Goal: Task Accomplishment & Management: Use online tool/utility

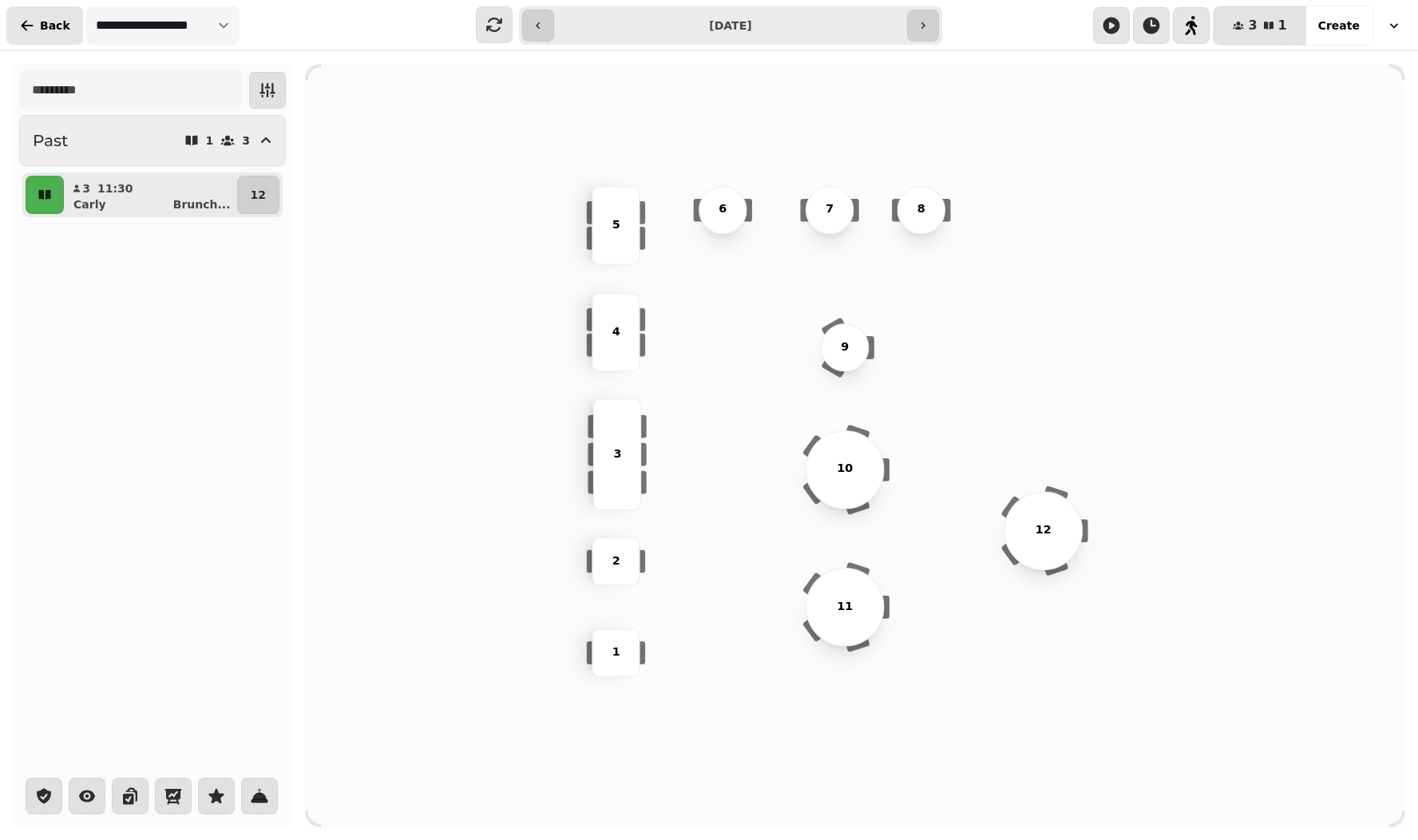
click at [53, 21] on span "Back" at bounding box center [55, 25] width 31 height 11
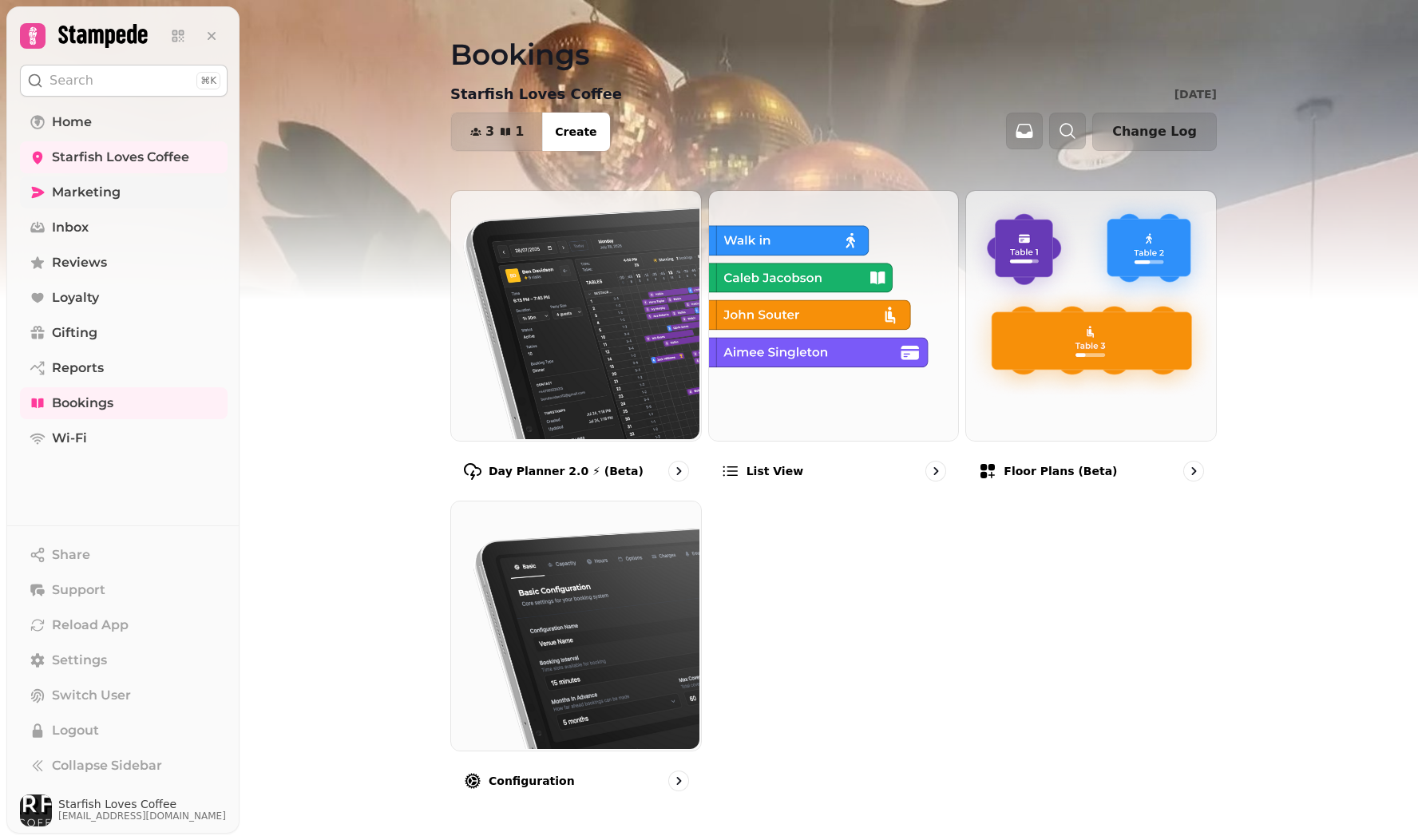
click at [76, 193] on span "Marketing" at bounding box center [86, 193] width 69 height 20
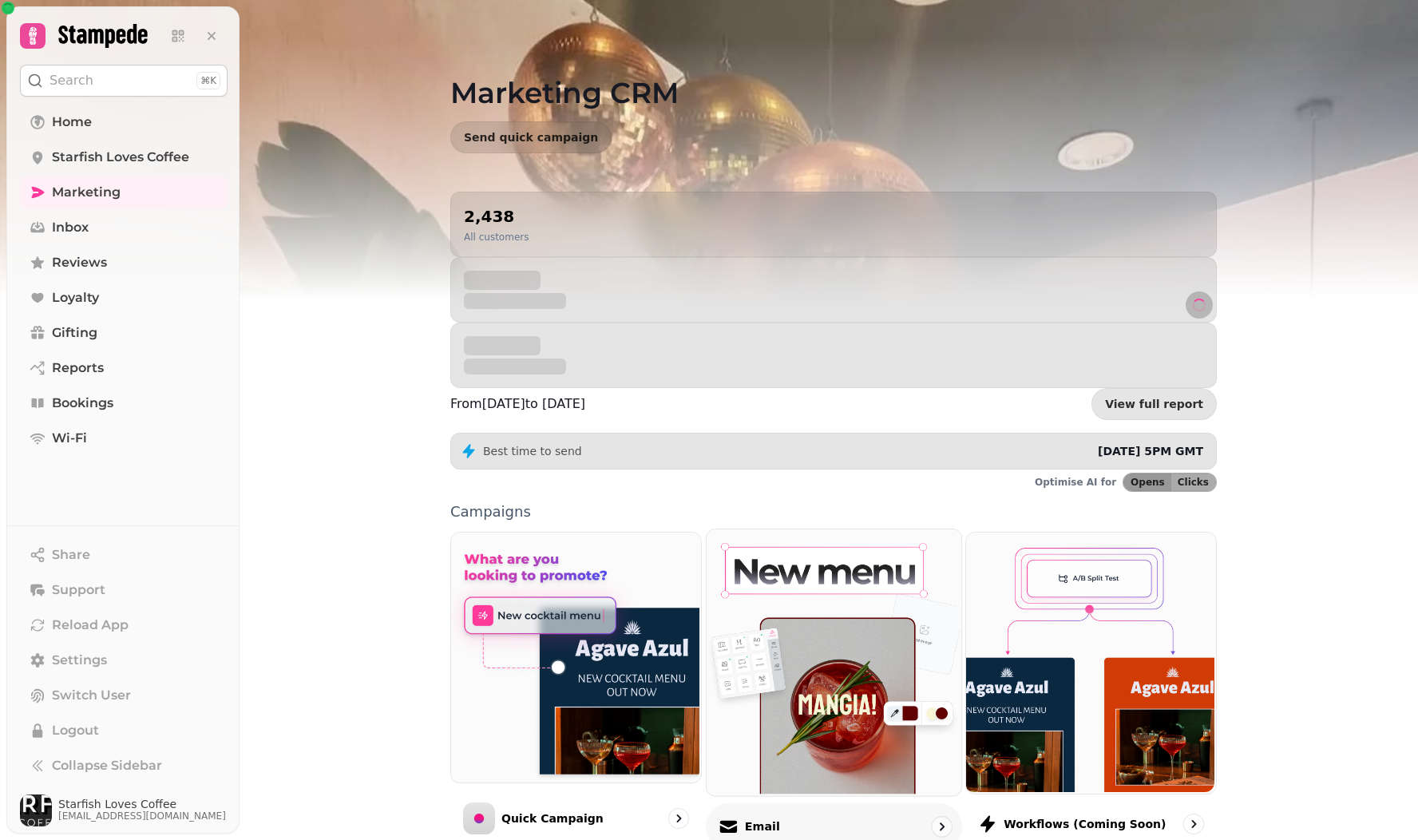
click at [889, 549] on img at bounding box center [832, 660] width 255 height 266
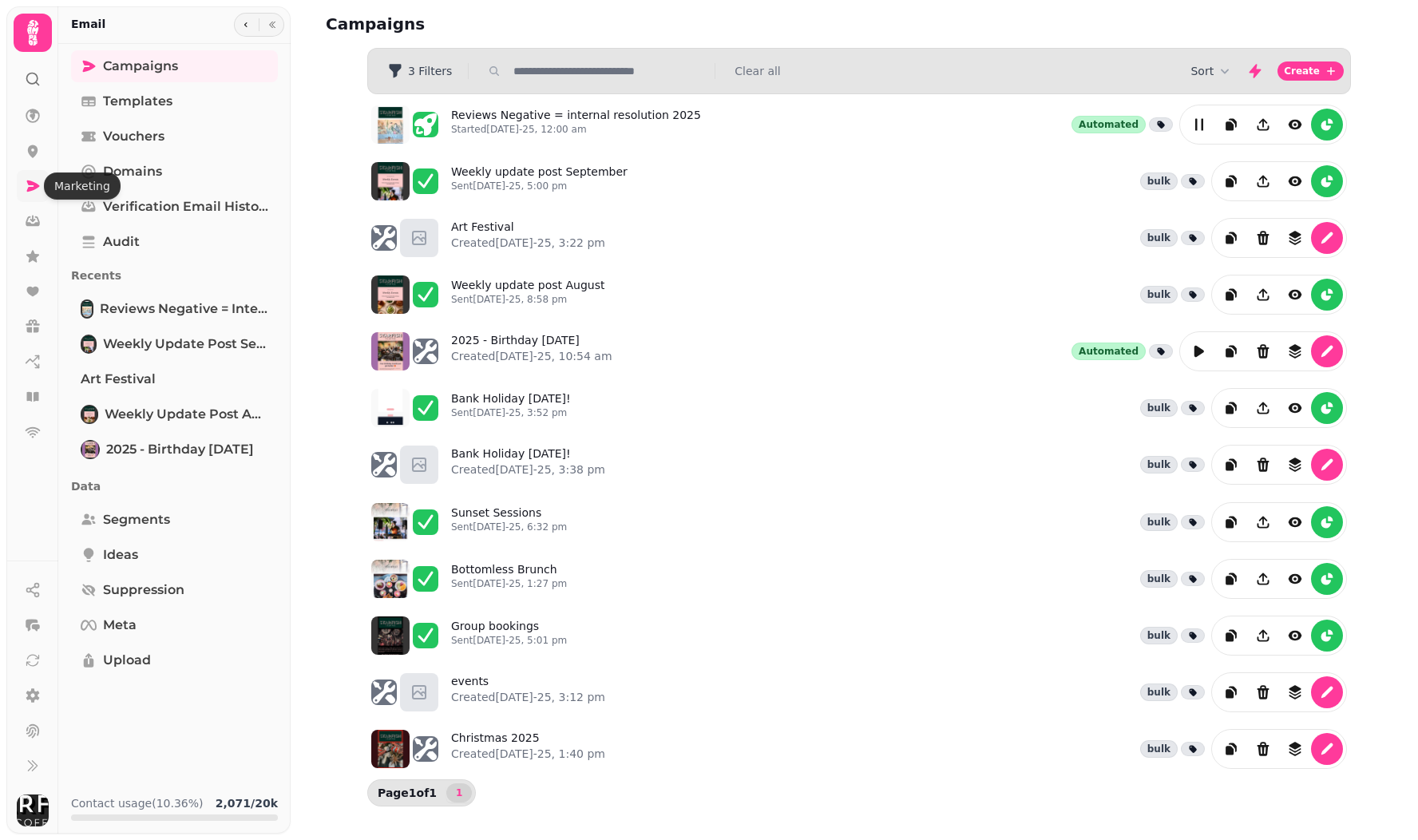
click at [31, 184] on icon at bounding box center [33, 186] width 13 height 11
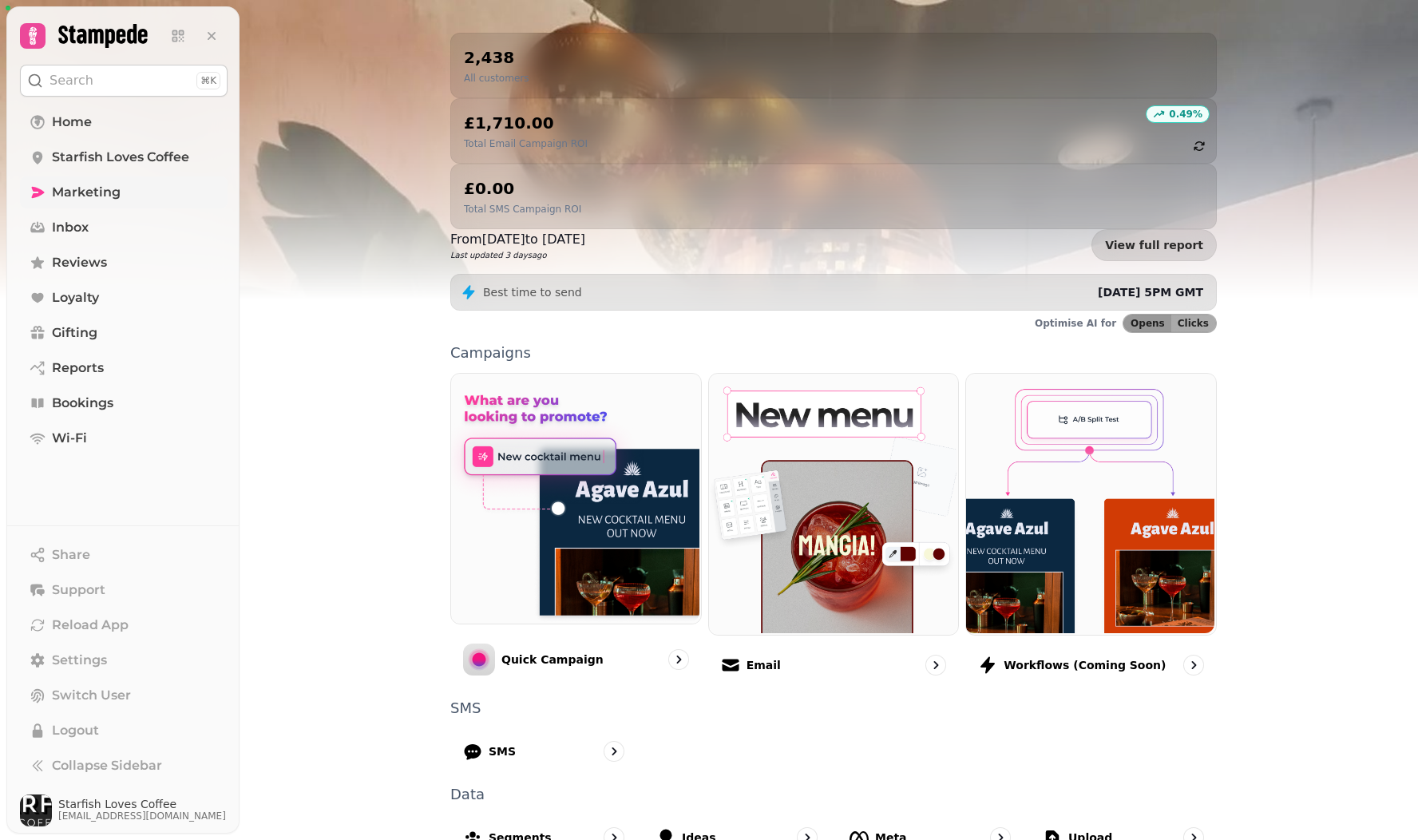
scroll to position [157, 0]
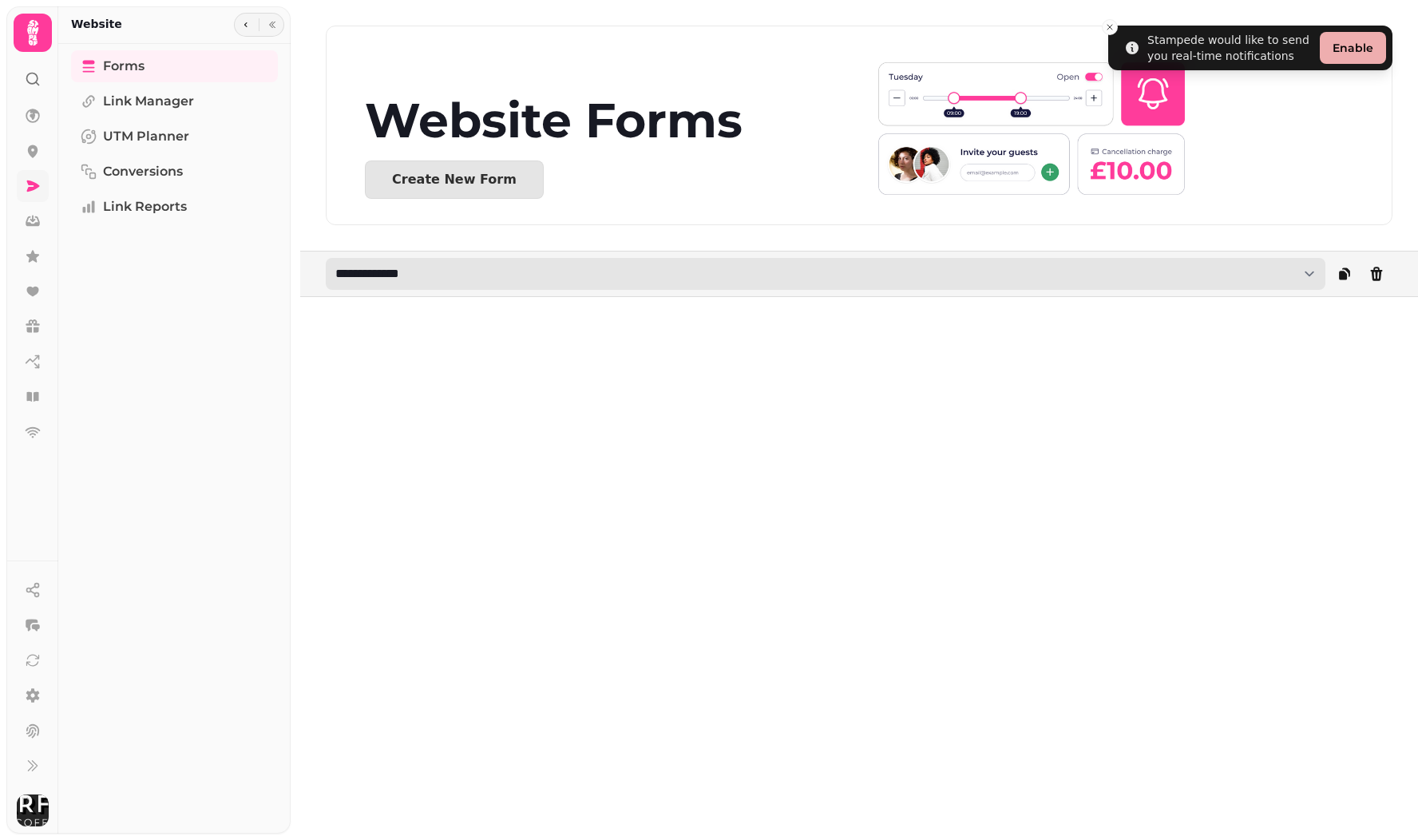
select select "**********"
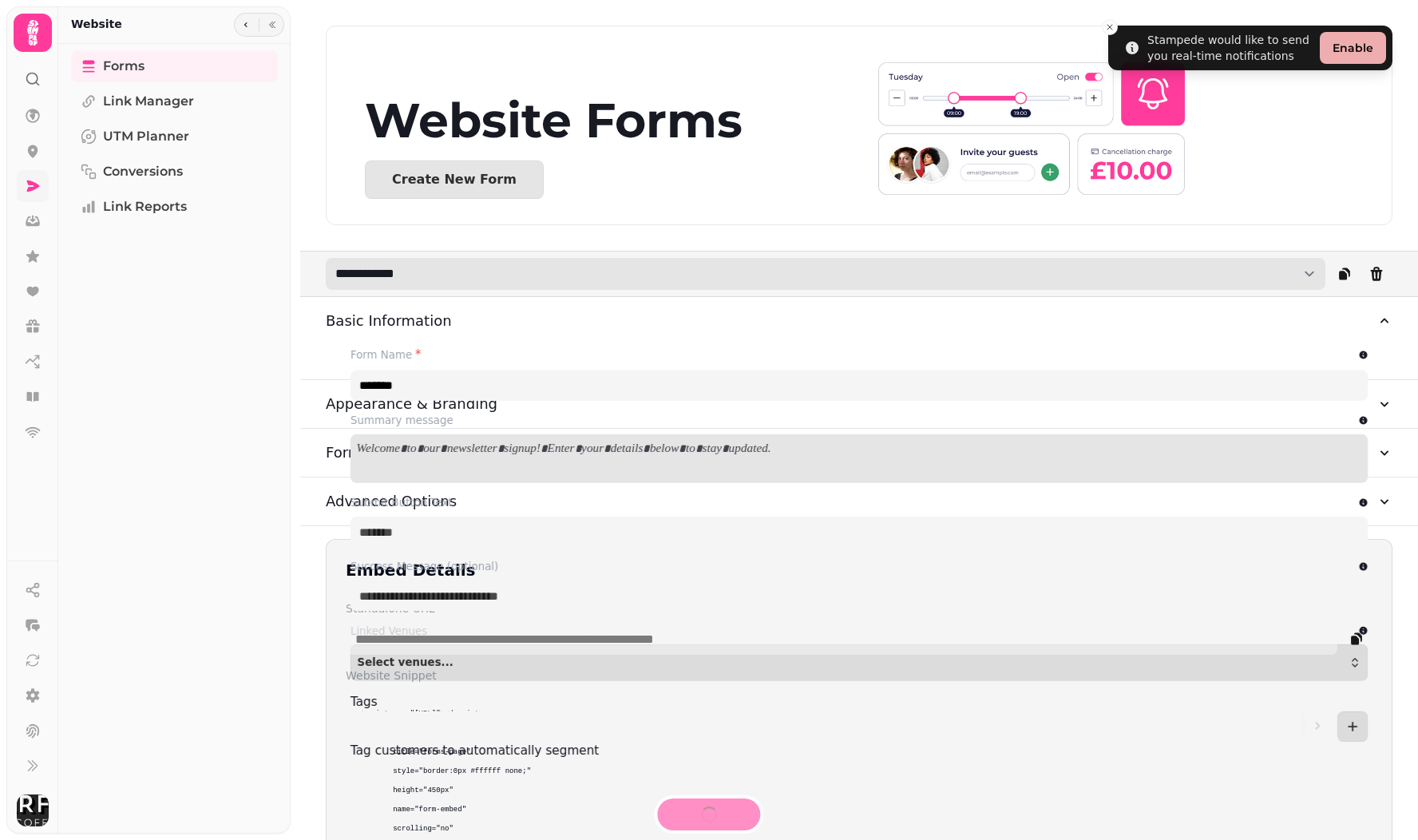
type input "**********"
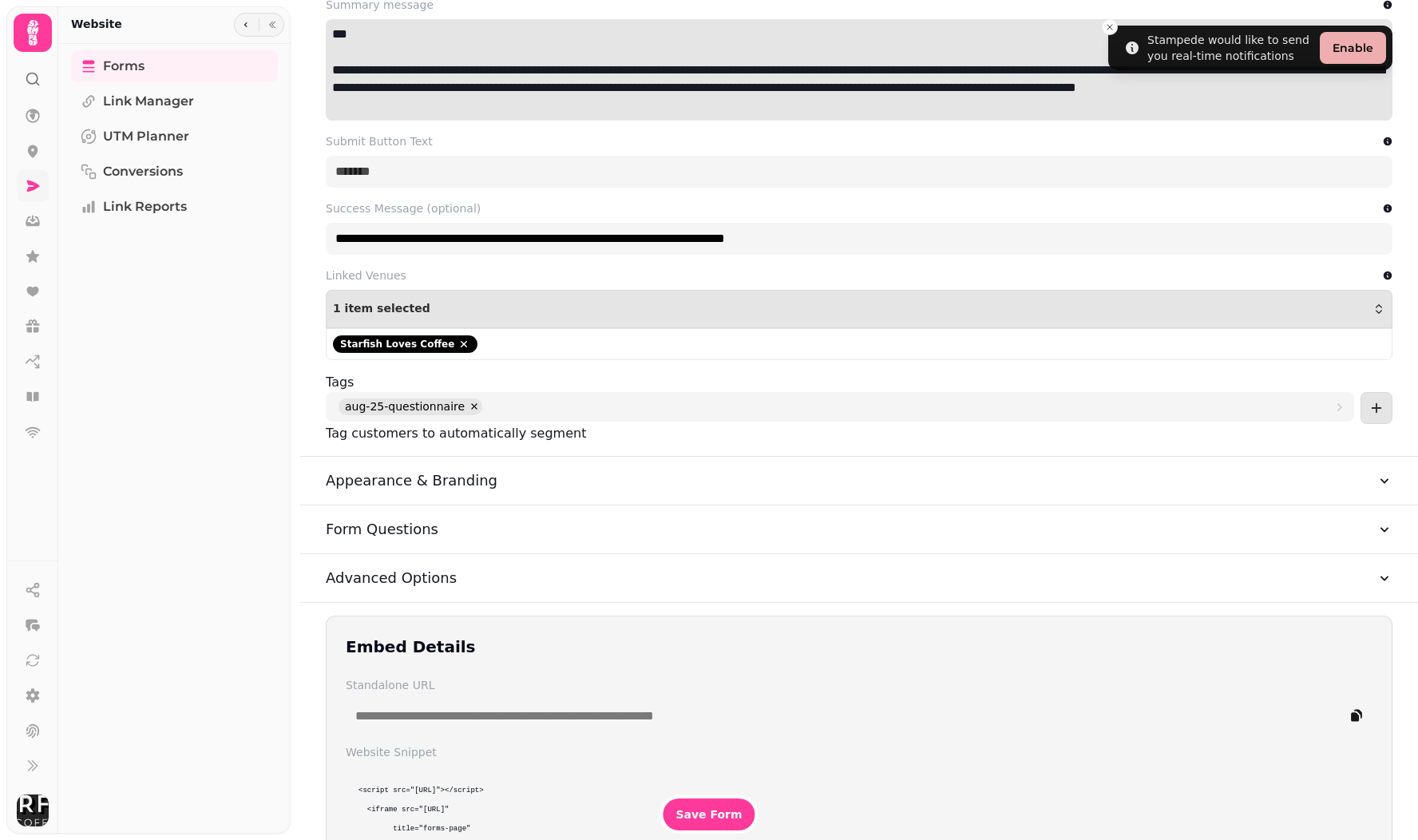
scroll to position [423, 0]
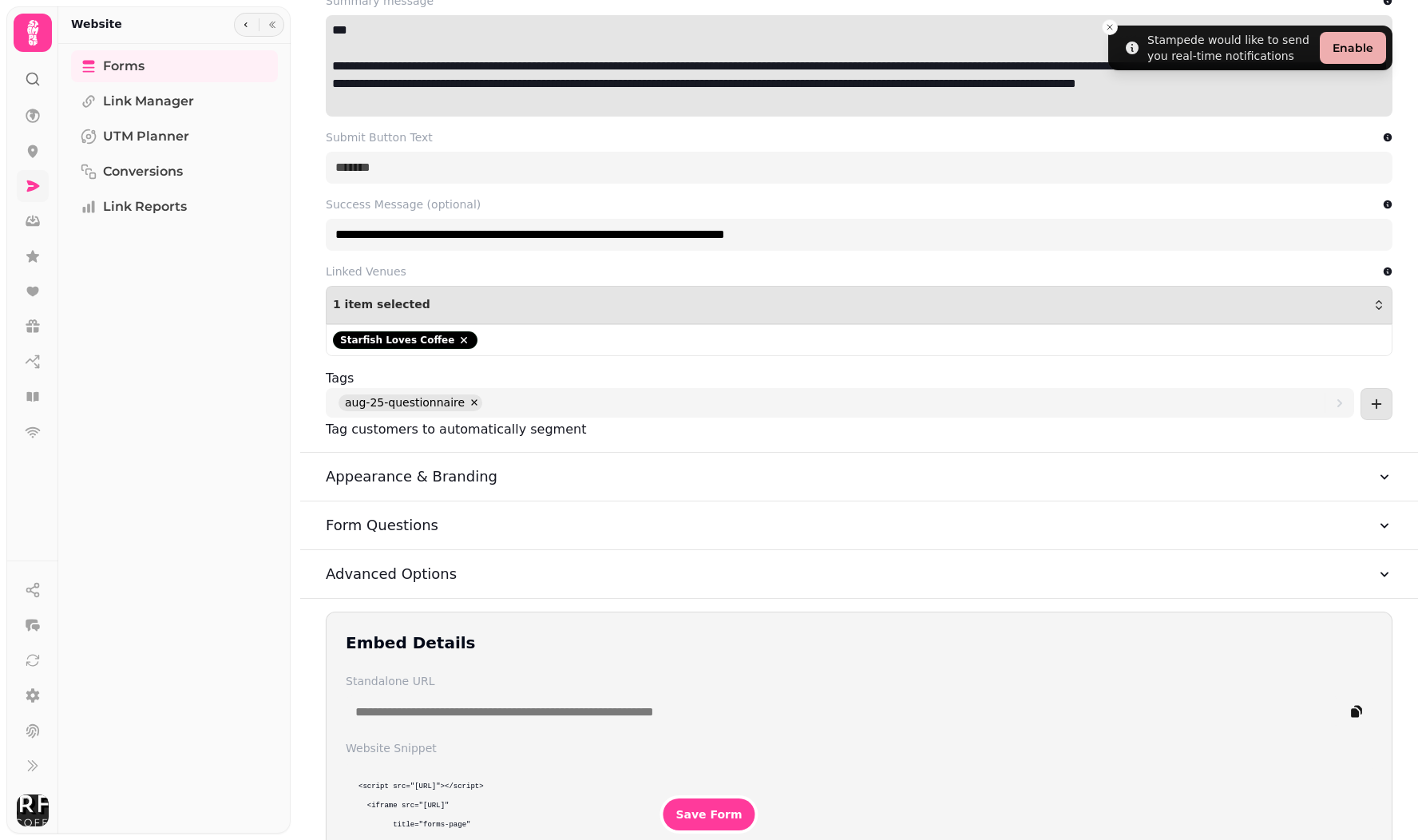
click at [400, 518] on h3 "Form Questions" at bounding box center [382, 525] width 113 height 22
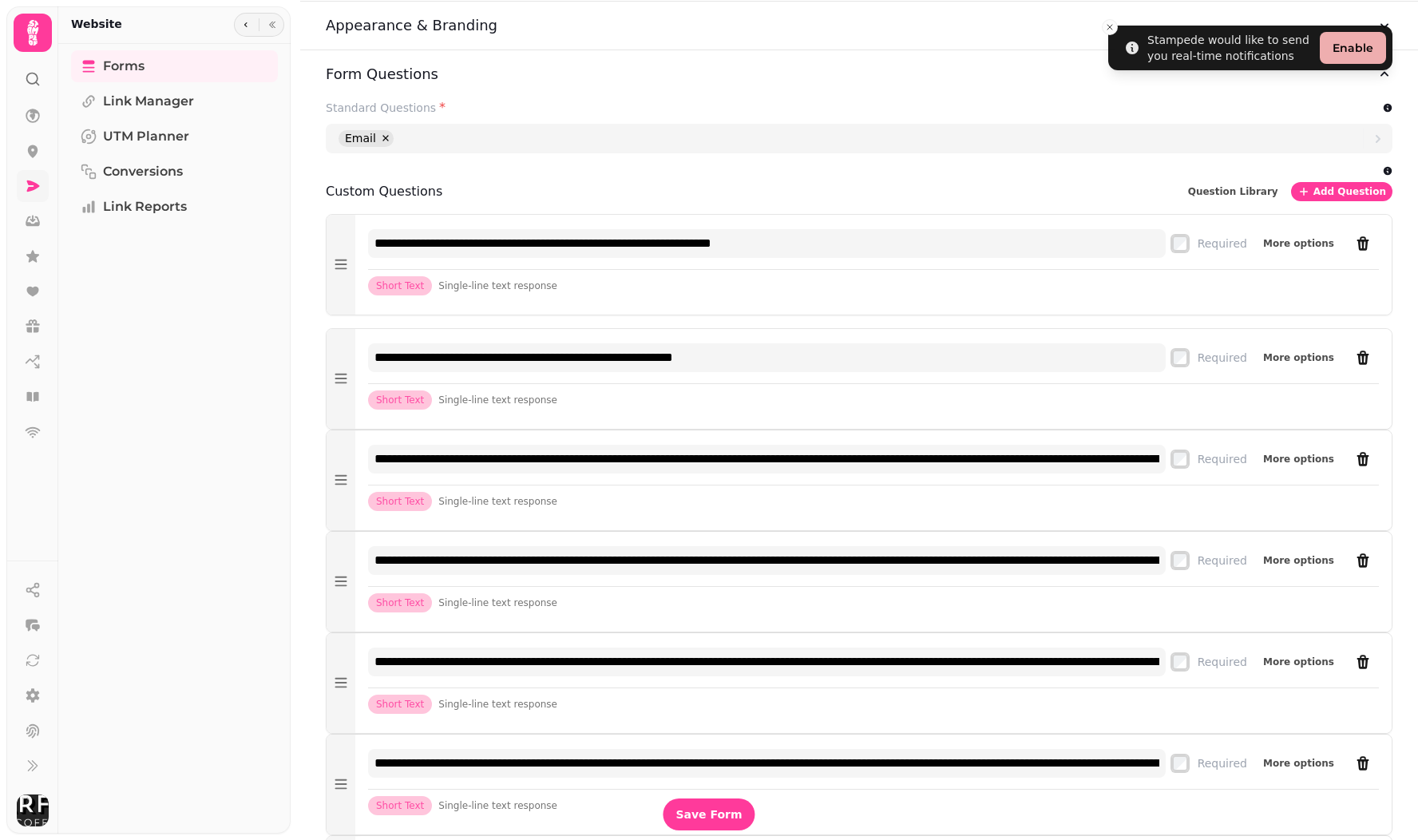
scroll to position [872, 0]
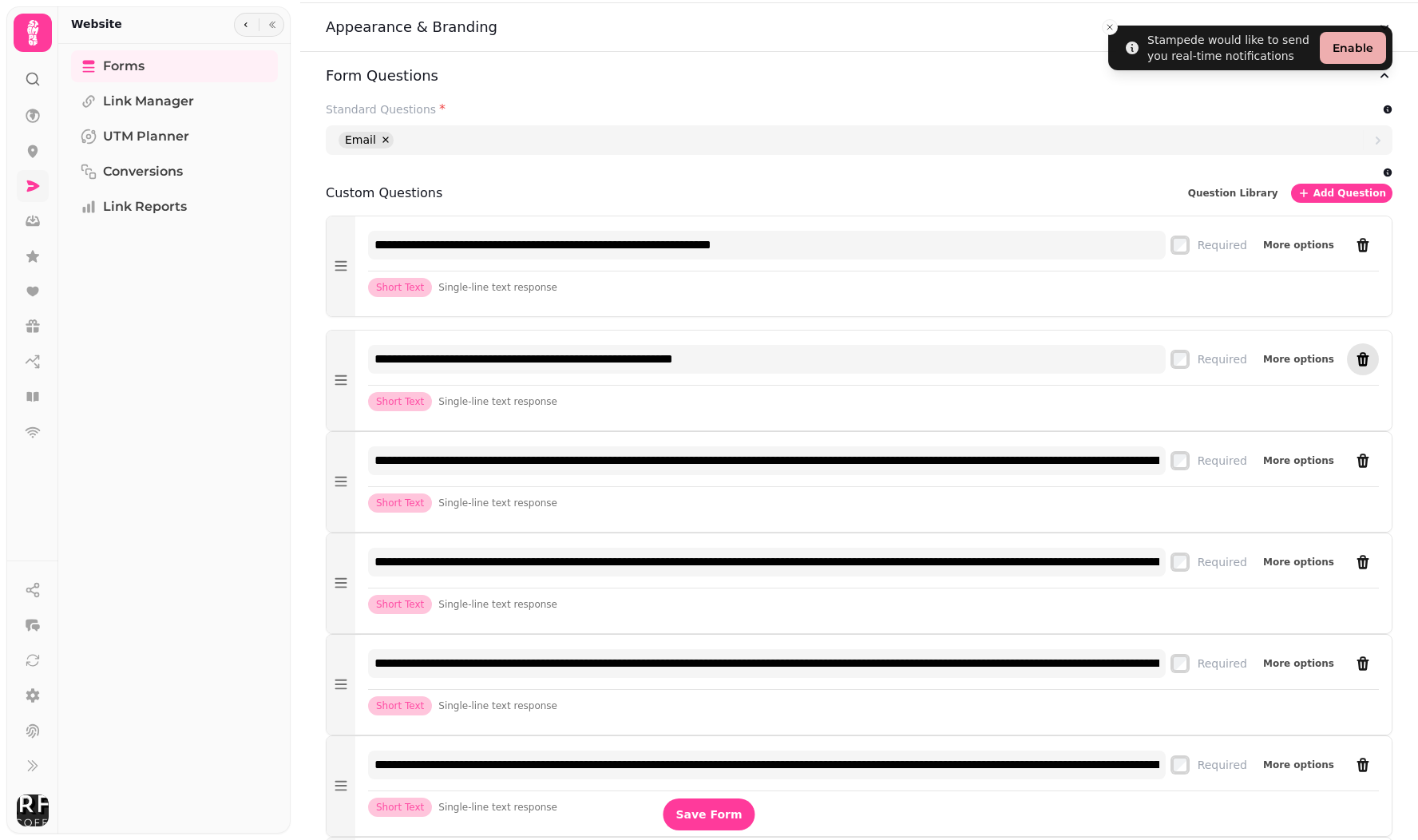
click at [1368, 367] on icon "remove" at bounding box center [1363, 359] width 16 height 16
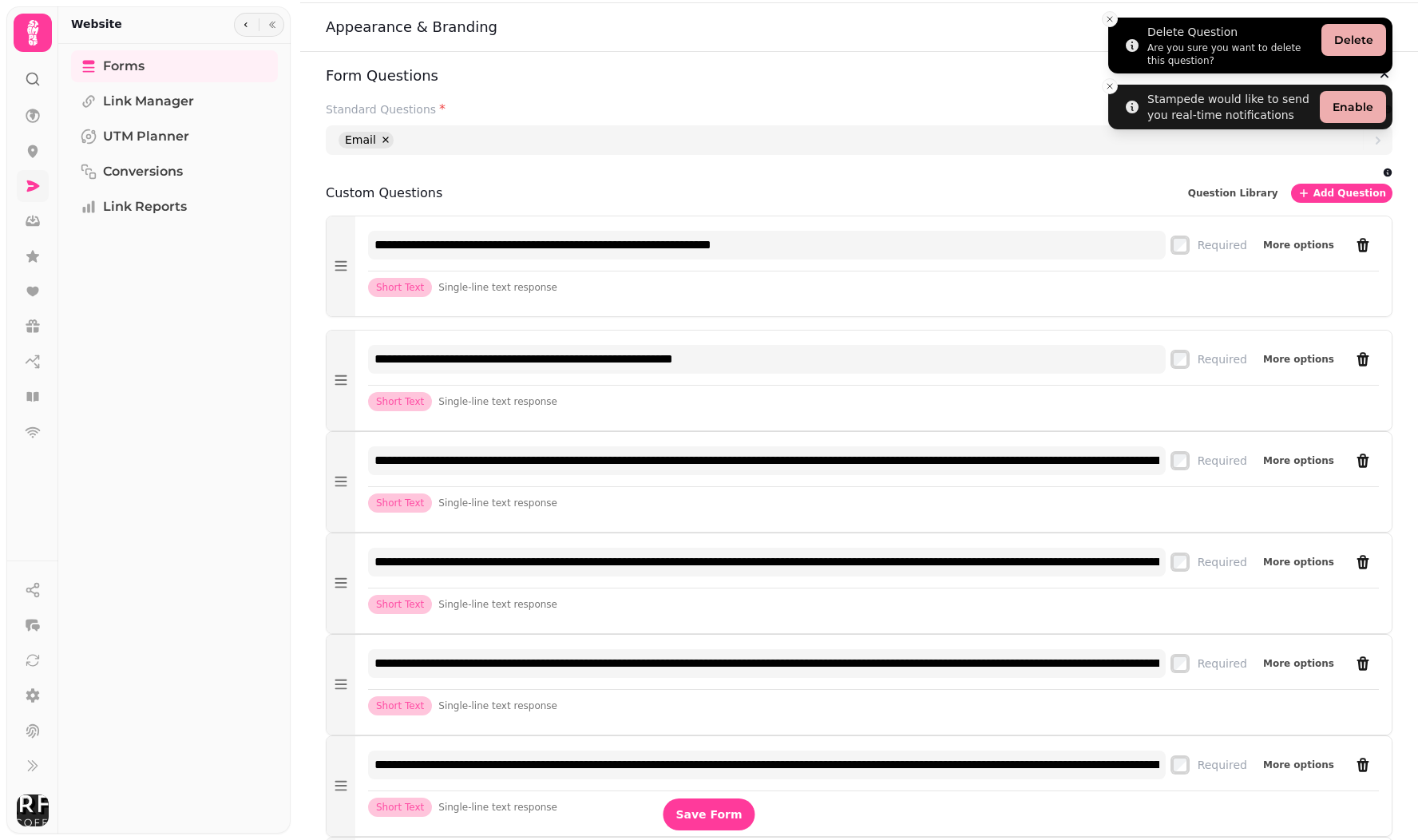
click at [1109, 20] on icon "Close toast" at bounding box center [1109, 19] width 9 height 9
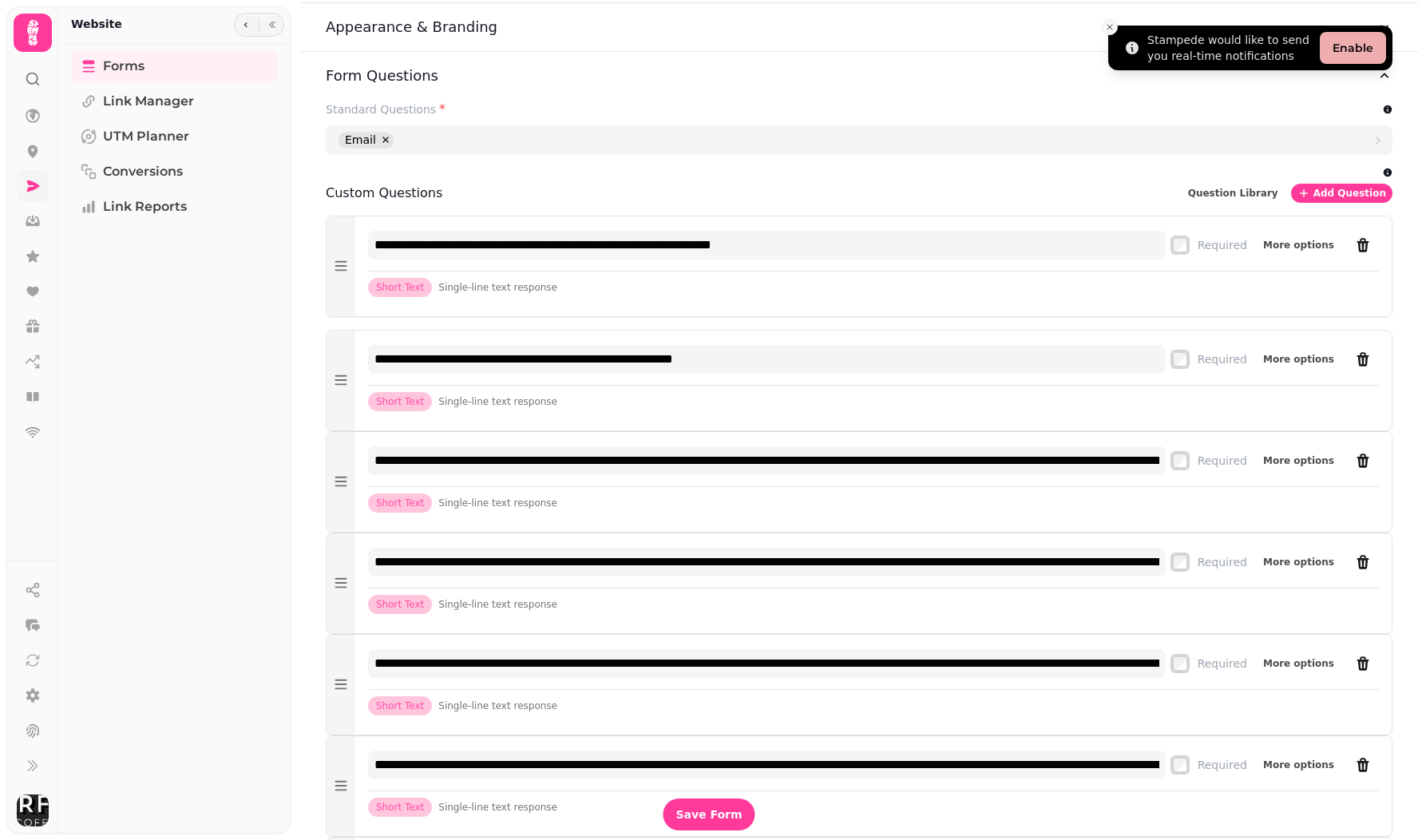
click at [1110, 26] on icon "Close toast" at bounding box center [1109, 26] width 9 height 9
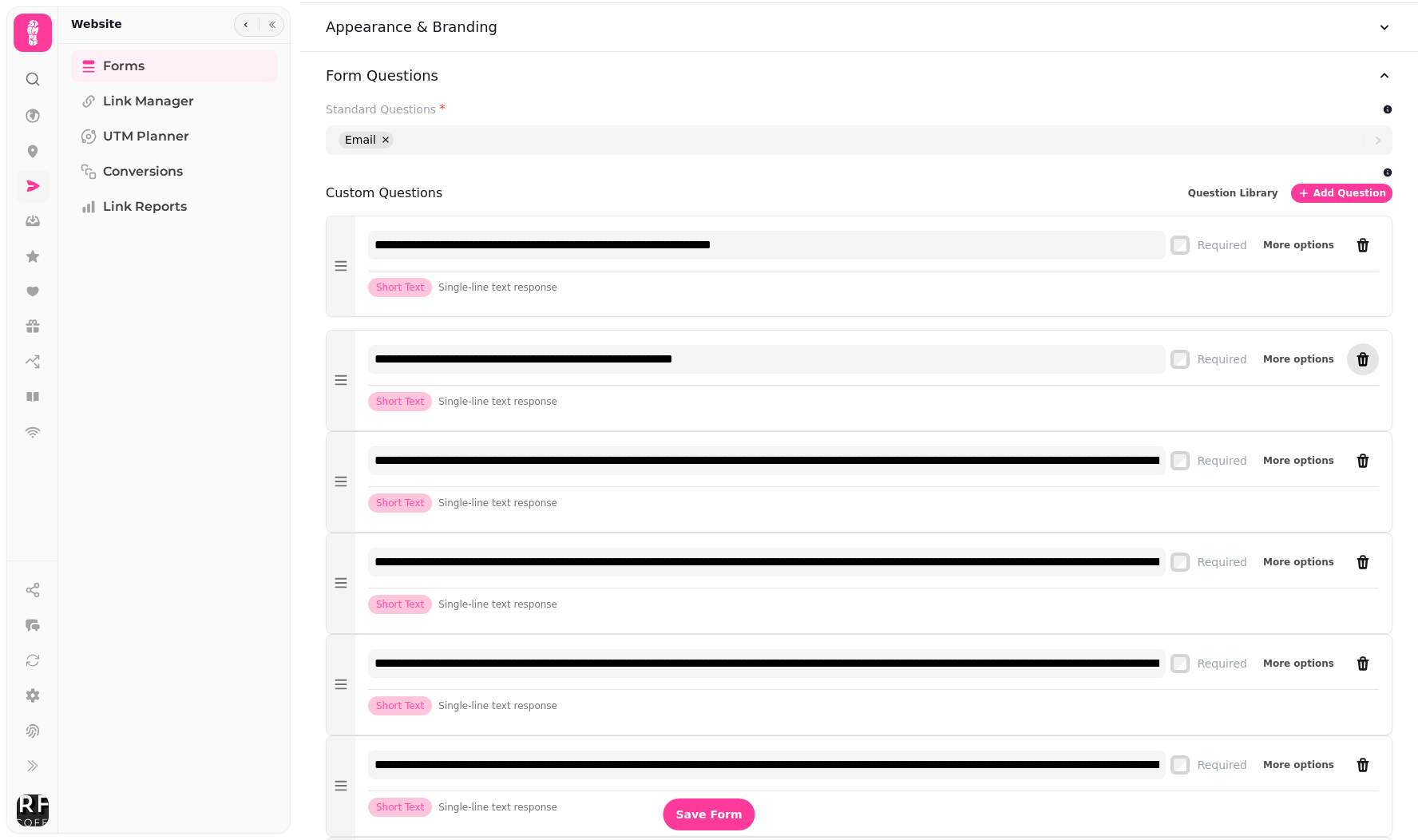
click at [1365, 365] on icon "remove" at bounding box center [1364, 359] width 12 height 14
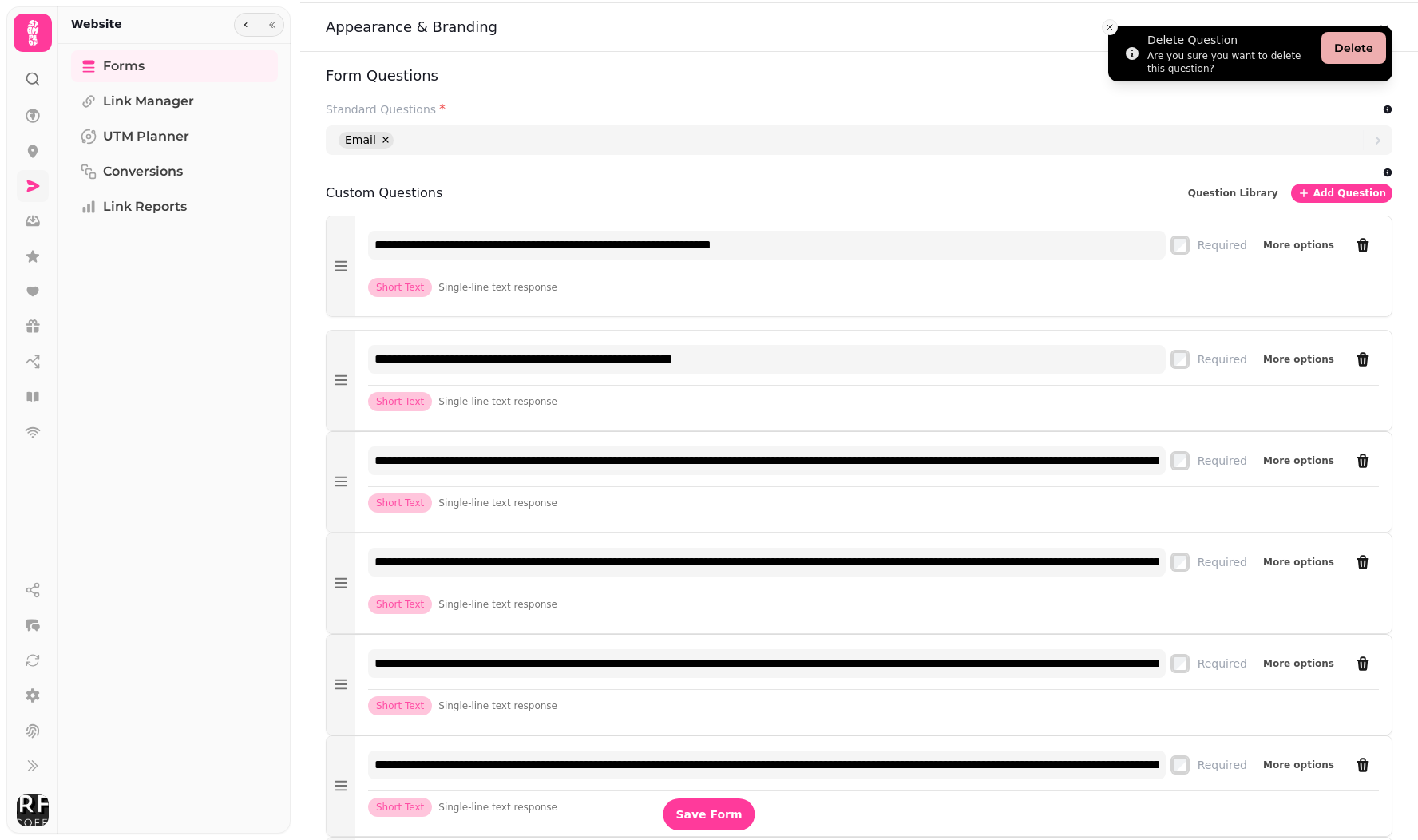
click at [1115, 31] on button "Close toast" at bounding box center [1110, 27] width 16 height 16
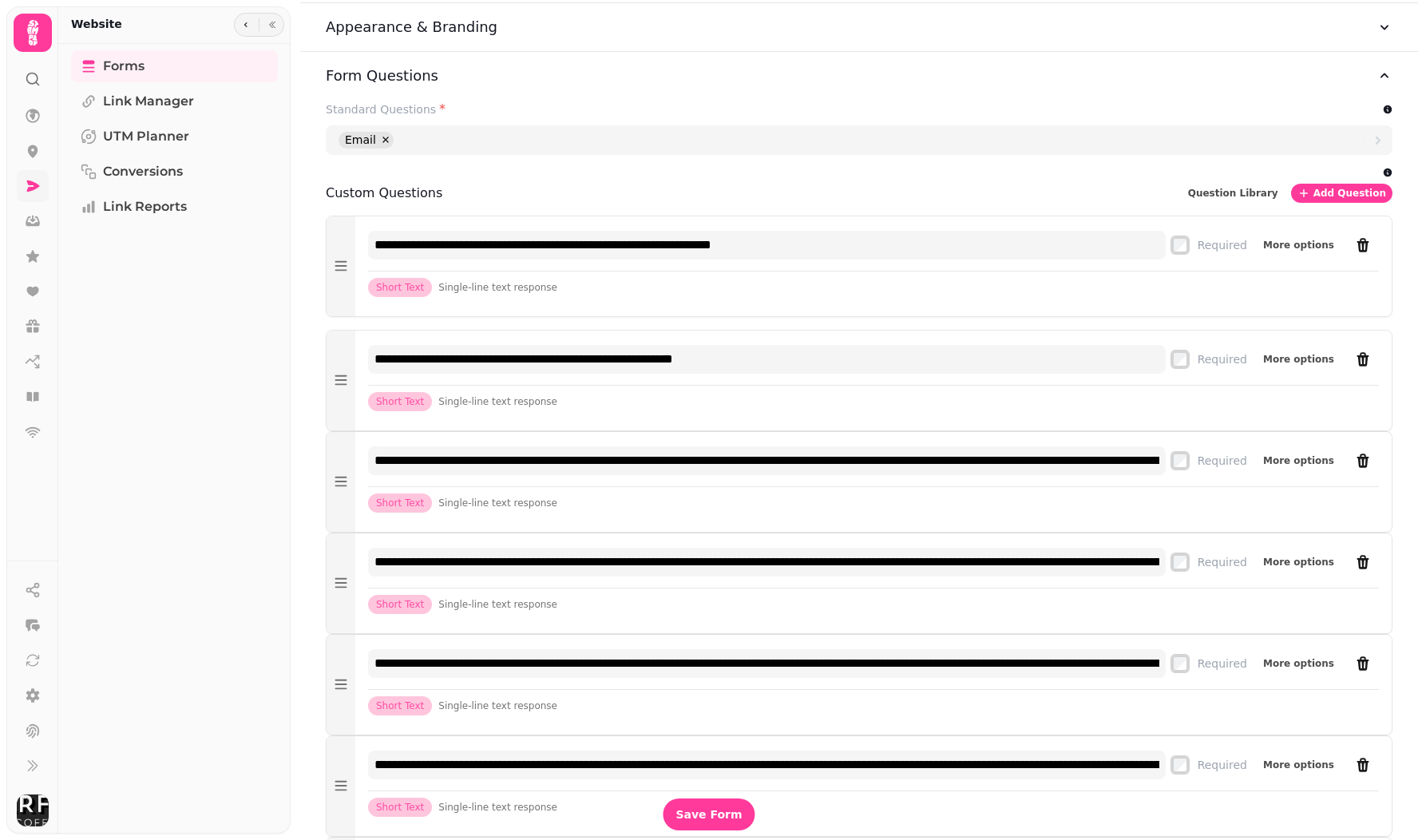
scroll to position [947, 0]
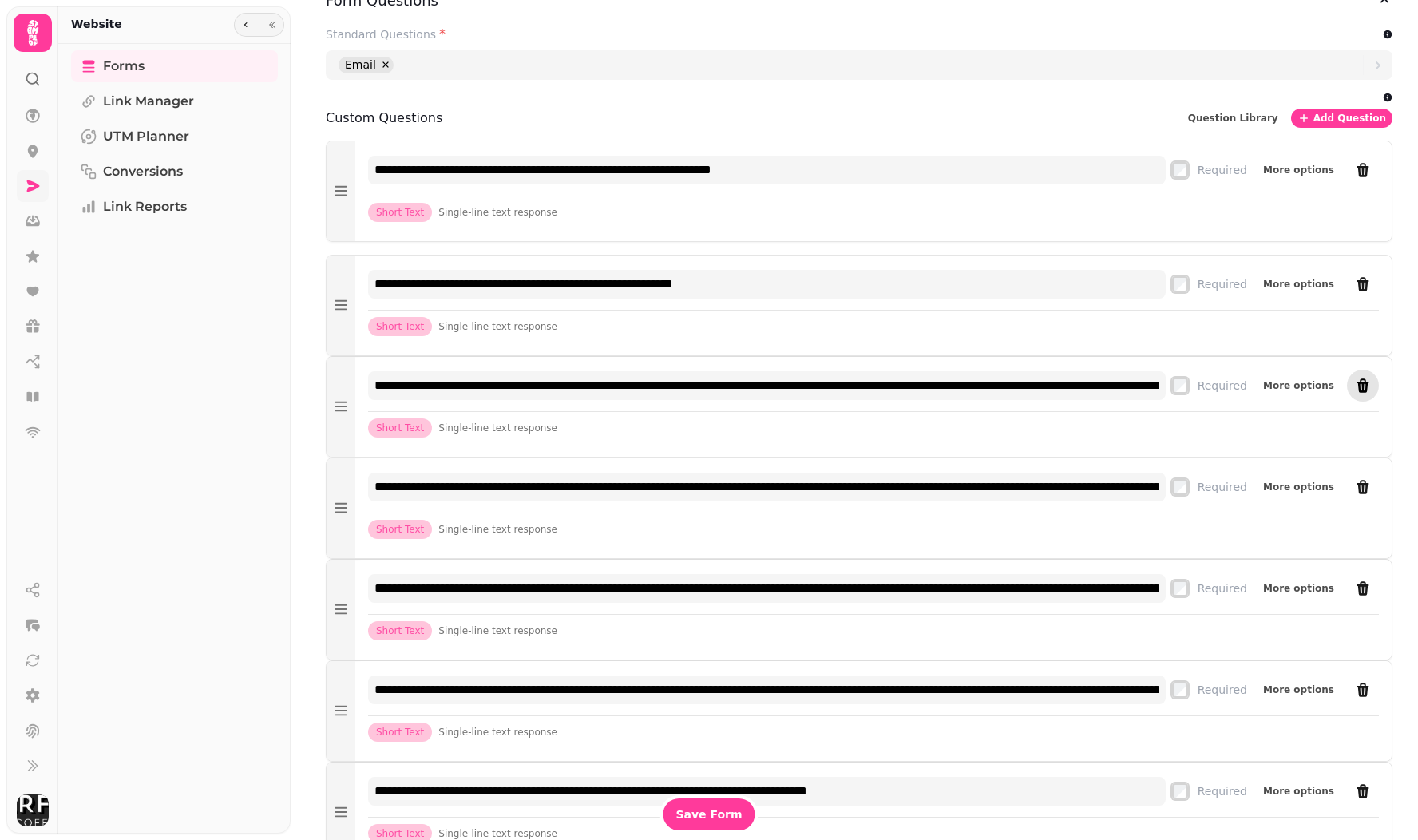
click at [1362, 384] on icon "remove" at bounding box center [1364, 385] width 12 height 14
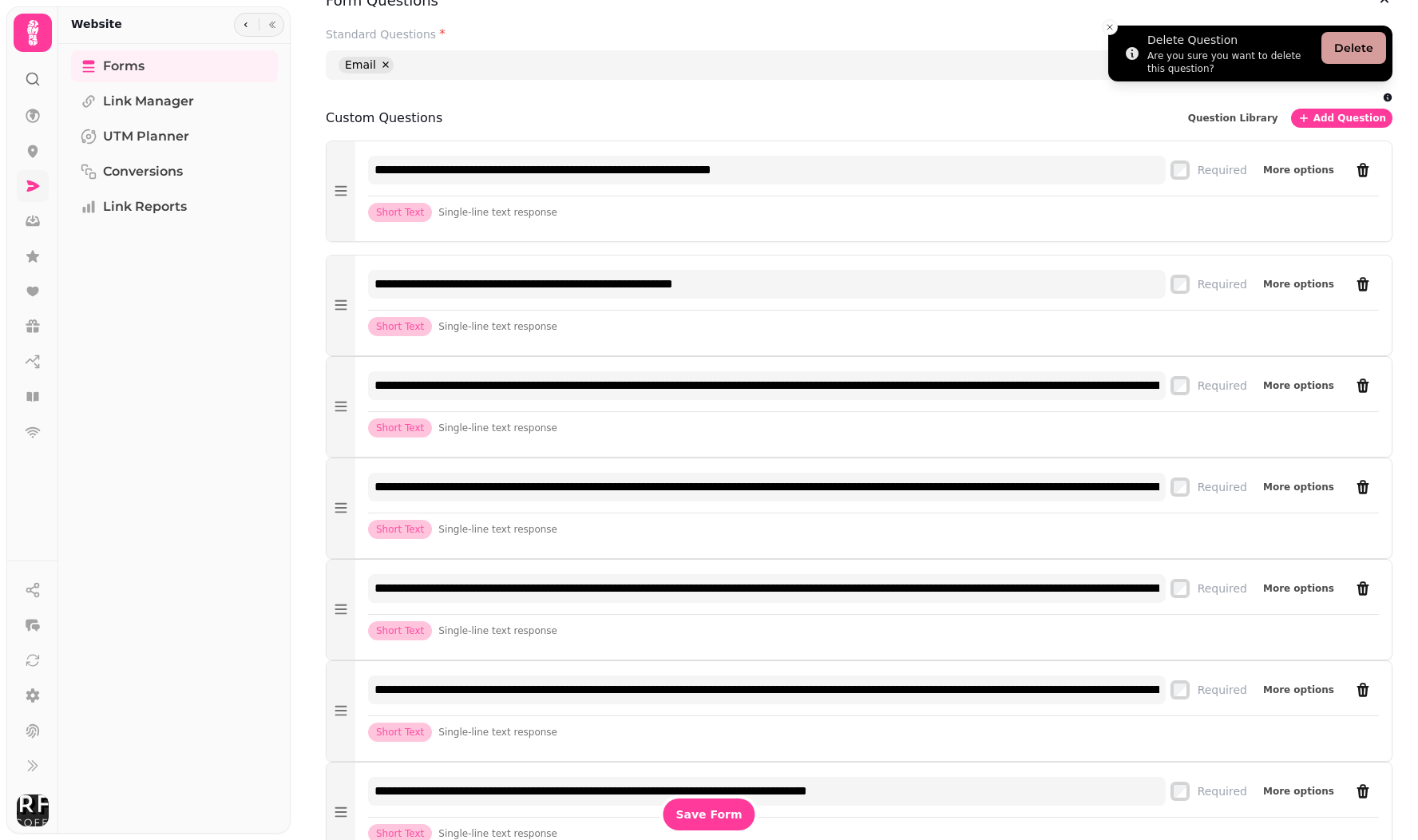
click at [1359, 47] on button "Delete" at bounding box center [1354, 48] width 64 height 32
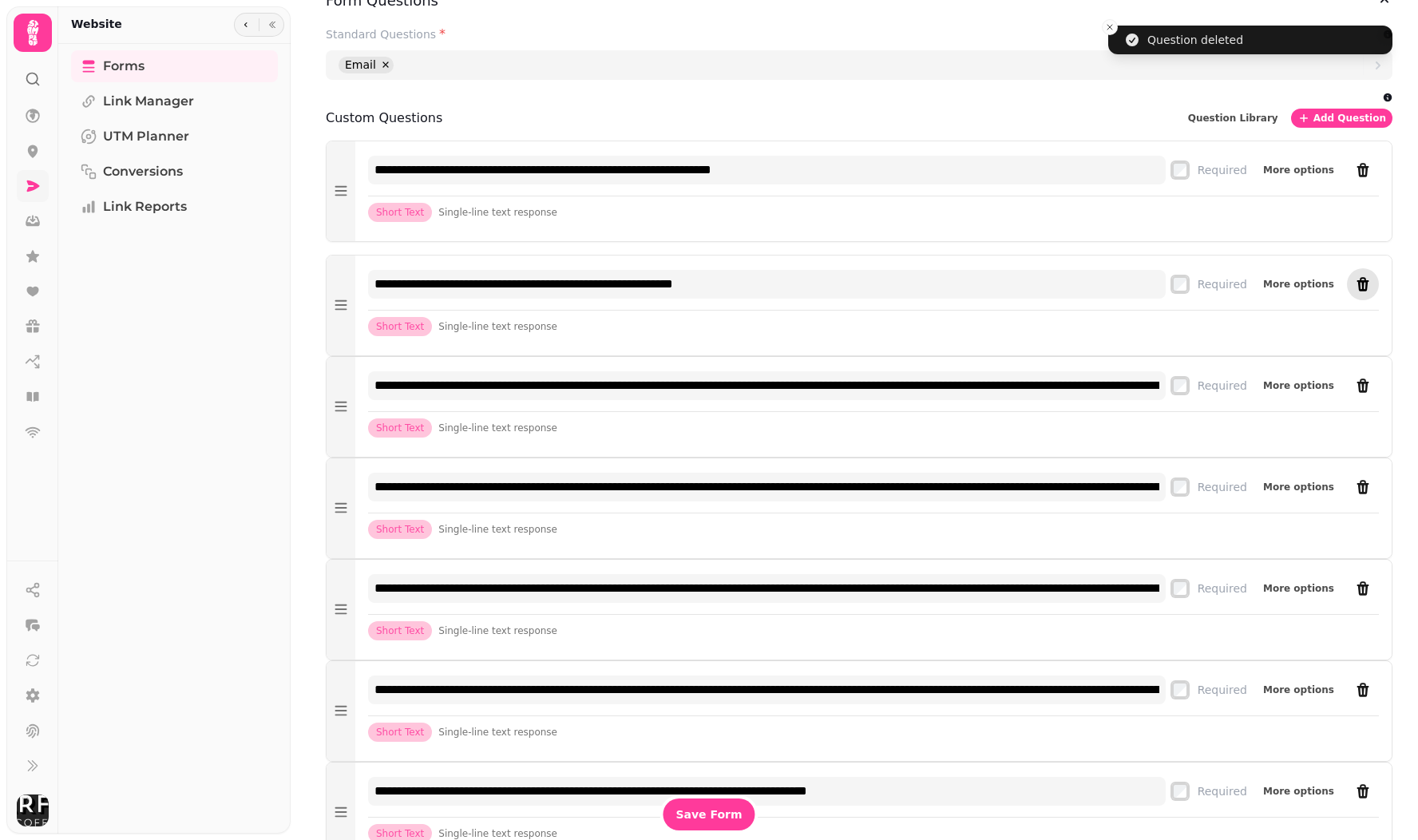
click at [1362, 286] on icon "remove" at bounding box center [1364, 284] width 12 height 14
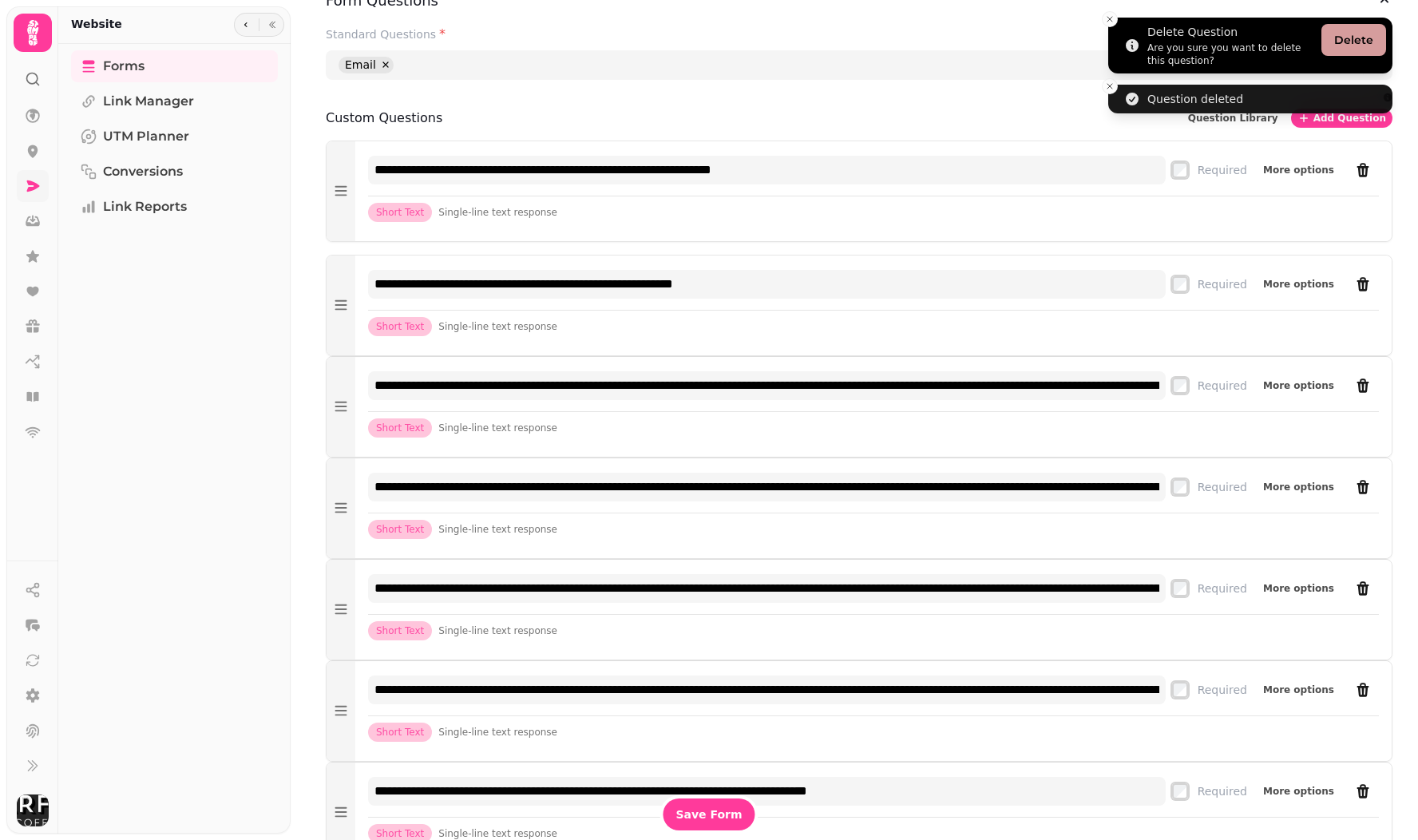
click at [1345, 43] on button "Delete" at bounding box center [1354, 40] width 64 height 32
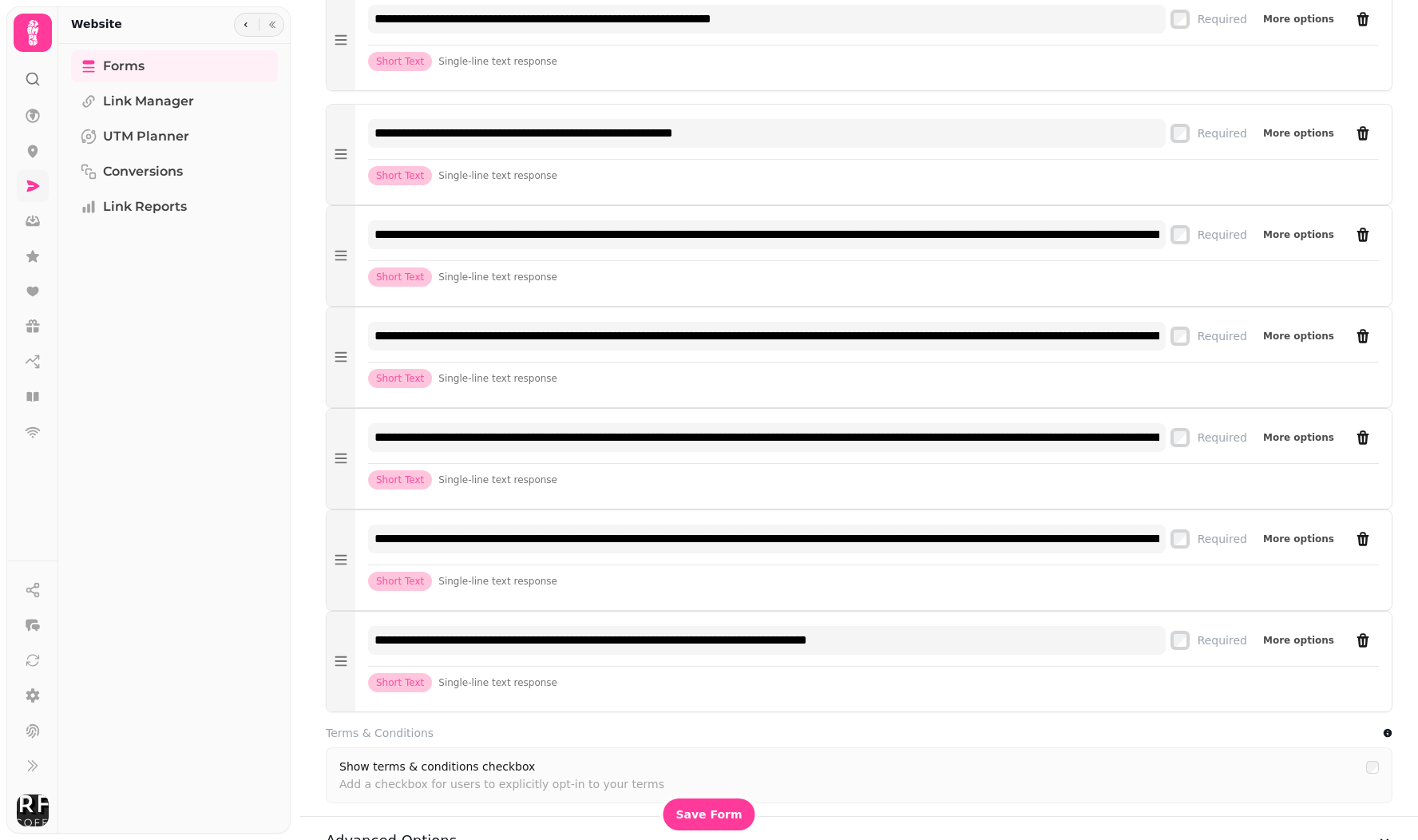
scroll to position [1099, 0]
click at [1361, 442] on icon "remove" at bounding box center [1364, 436] width 12 height 14
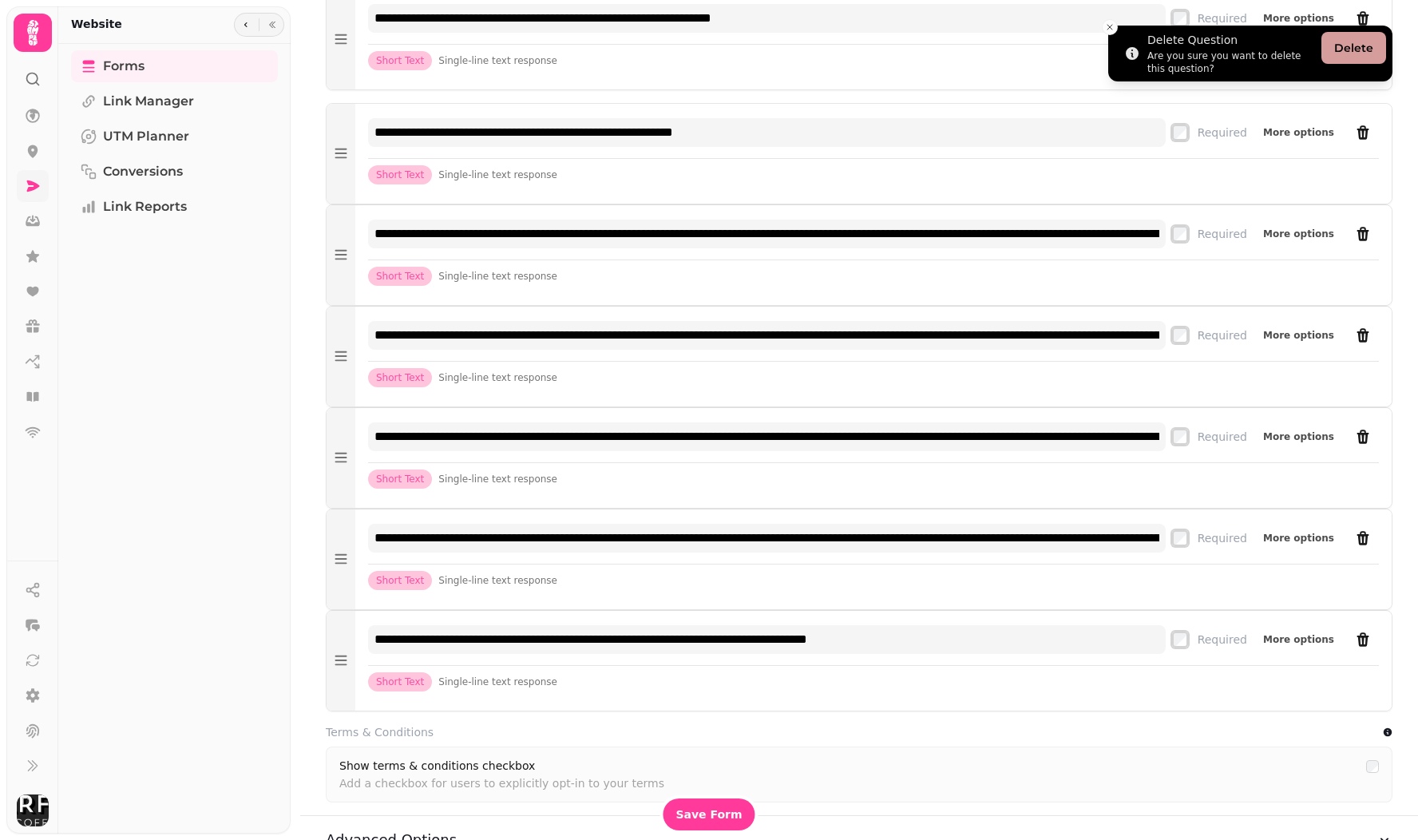
click at [1356, 58] on button "Delete" at bounding box center [1354, 48] width 64 height 32
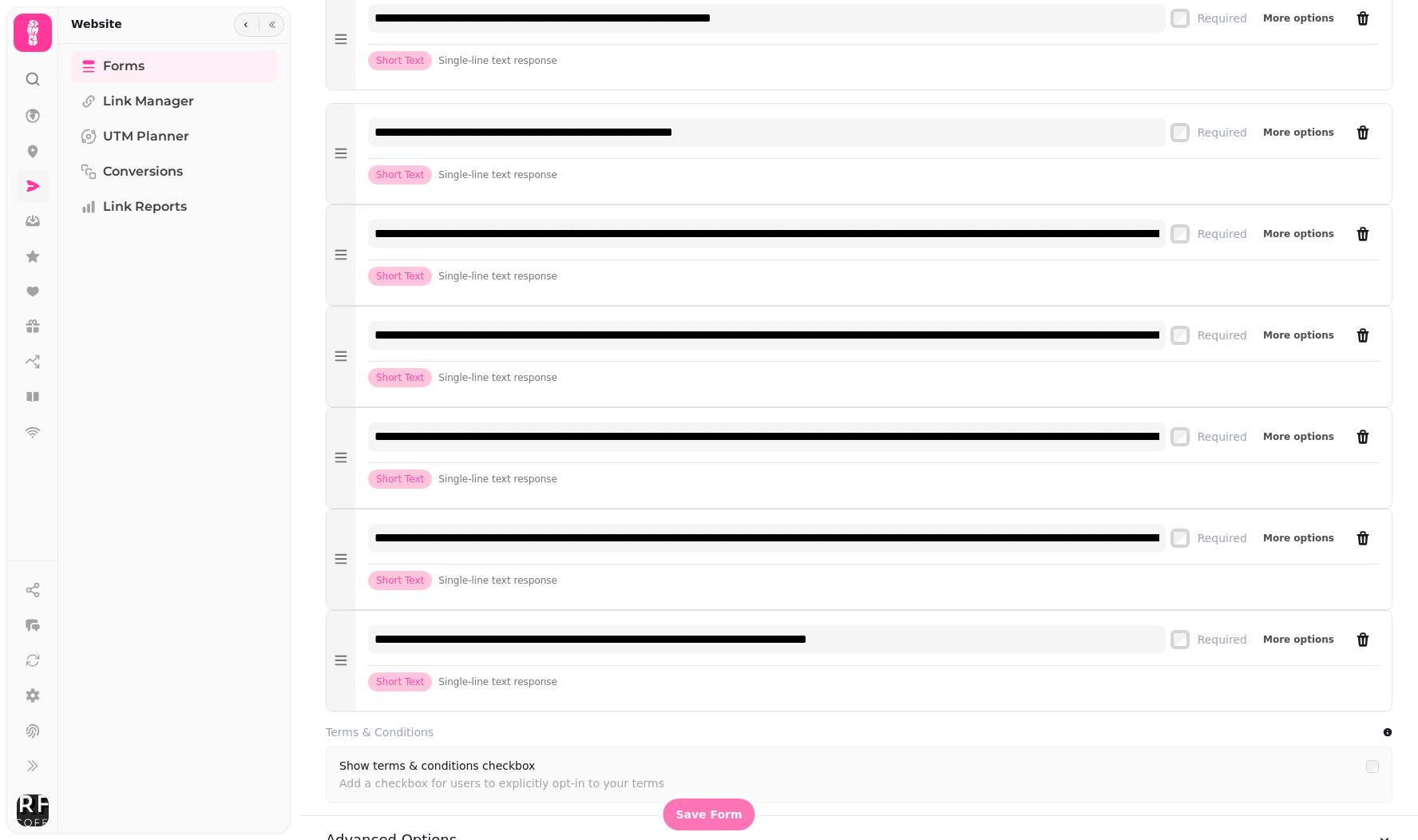
click at [710, 817] on span "Save Form" at bounding box center [709, 814] width 66 height 11
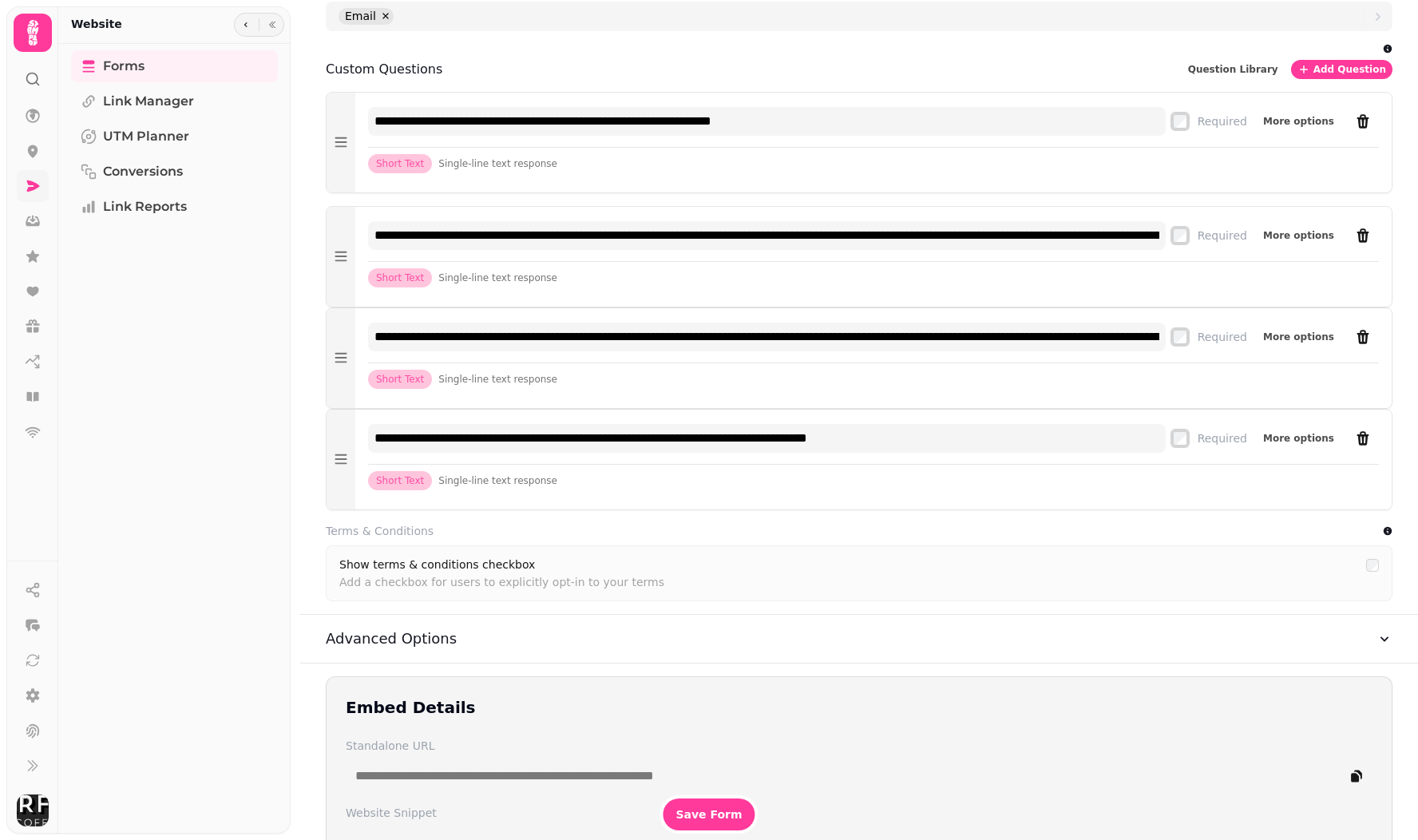
scroll to position [996, 0]
click at [698, 815] on span "Save Form" at bounding box center [709, 814] width 66 height 11
click at [112, 69] on span "Forms" at bounding box center [123, 66] width 42 height 20
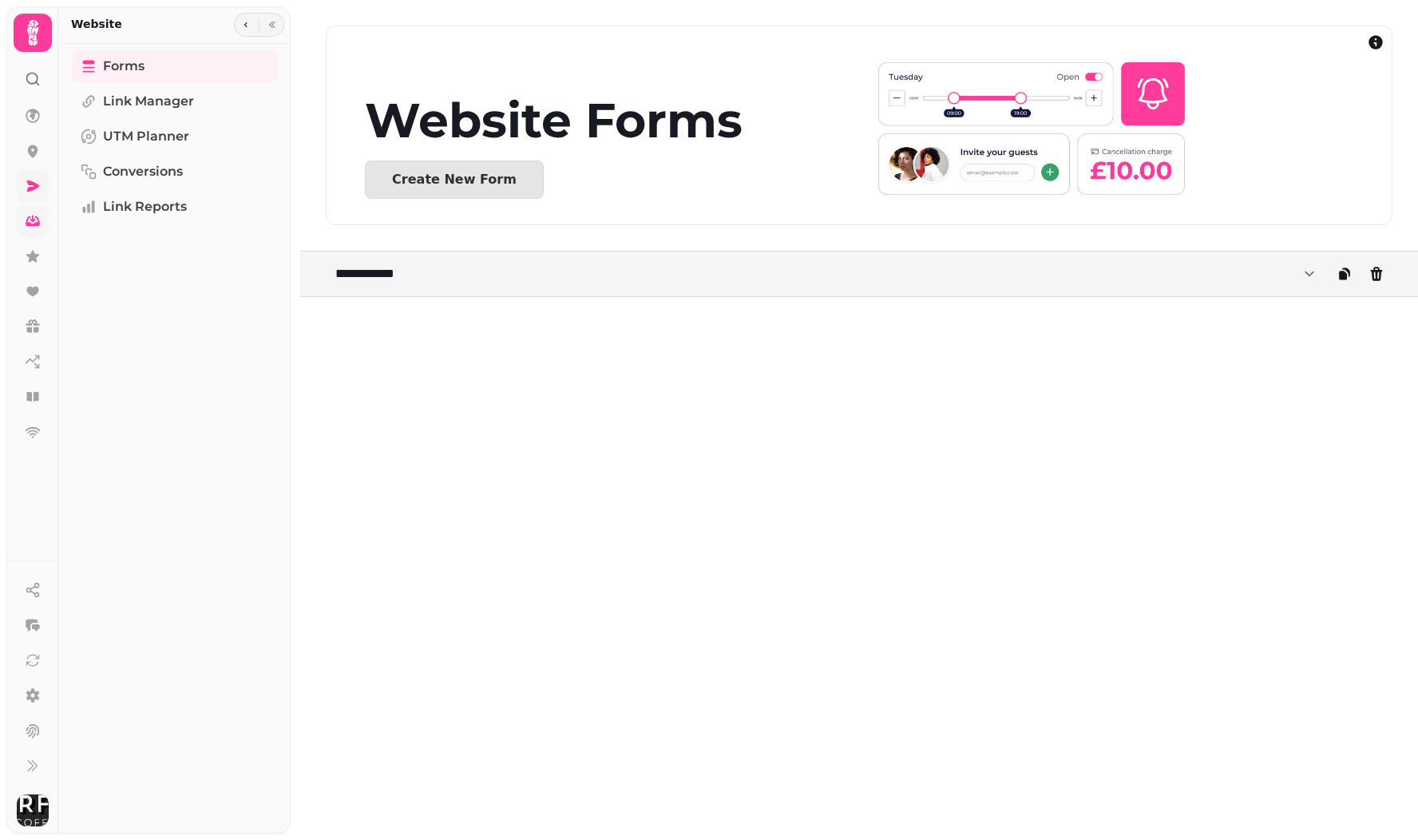
click at [41, 227] on link at bounding box center [33, 221] width 32 height 32
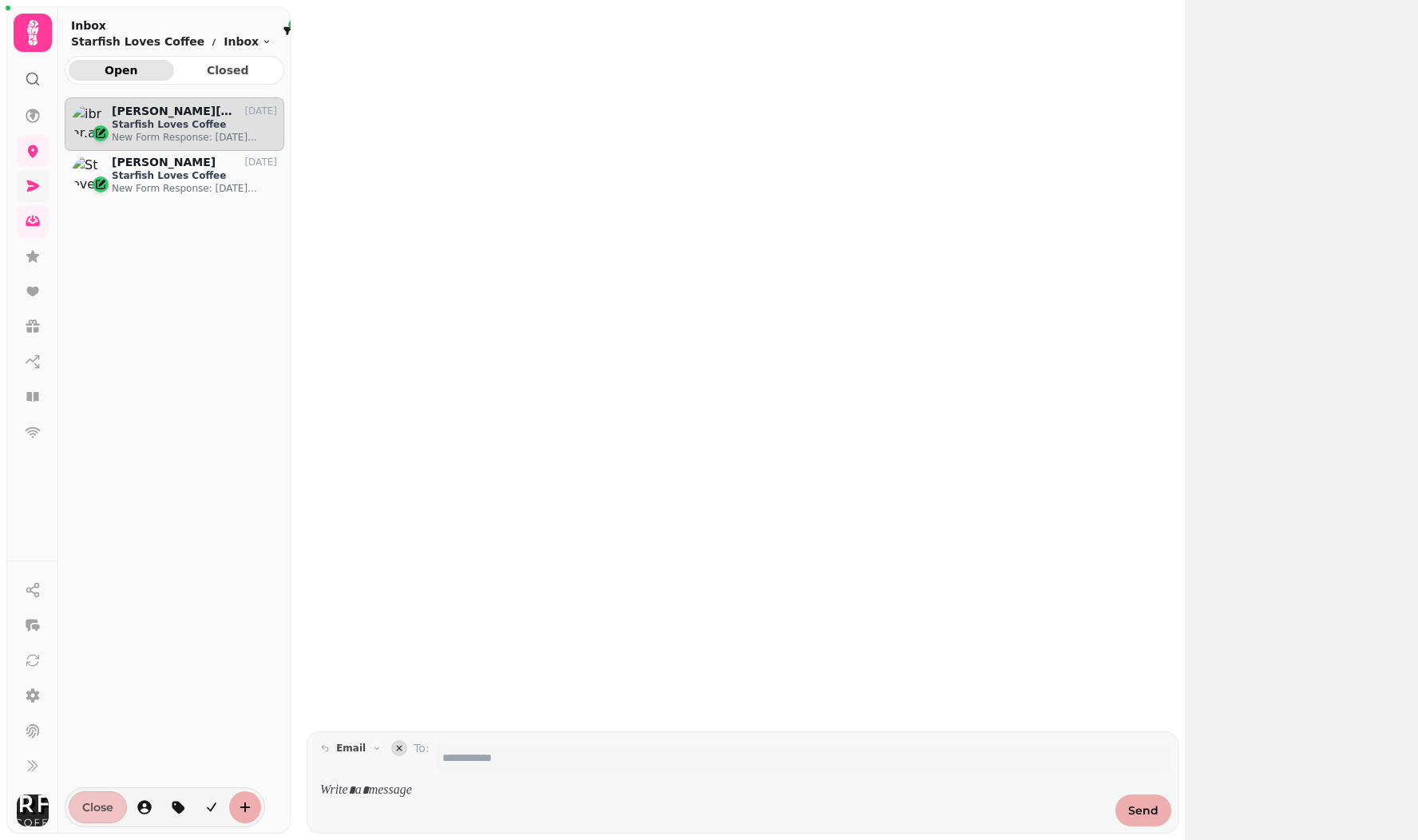
scroll to position [1, 1]
